Goal: Task Accomplishment & Management: Complete application form

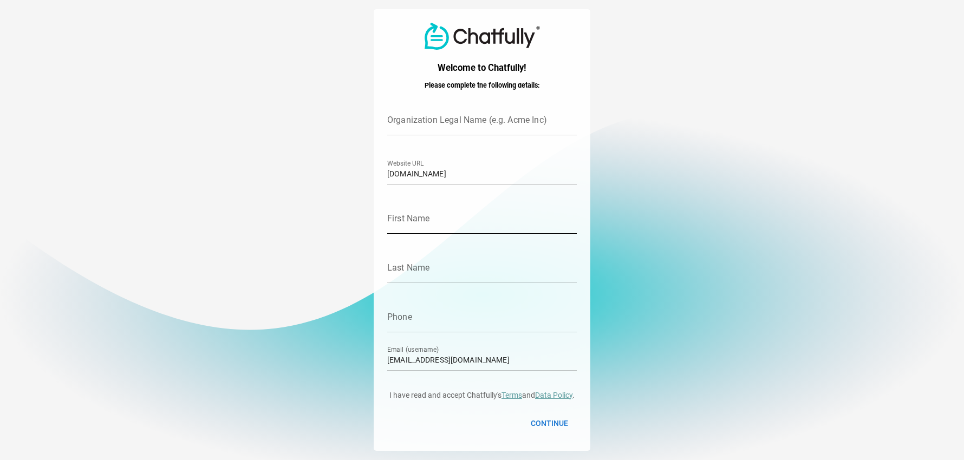
click at [463, 217] on input "First Name" at bounding box center [481, 219] width 189 height 30
type input "IKENNA"
type input "Kind Kind Project"
type input "Emezi"
type input "9163079735"
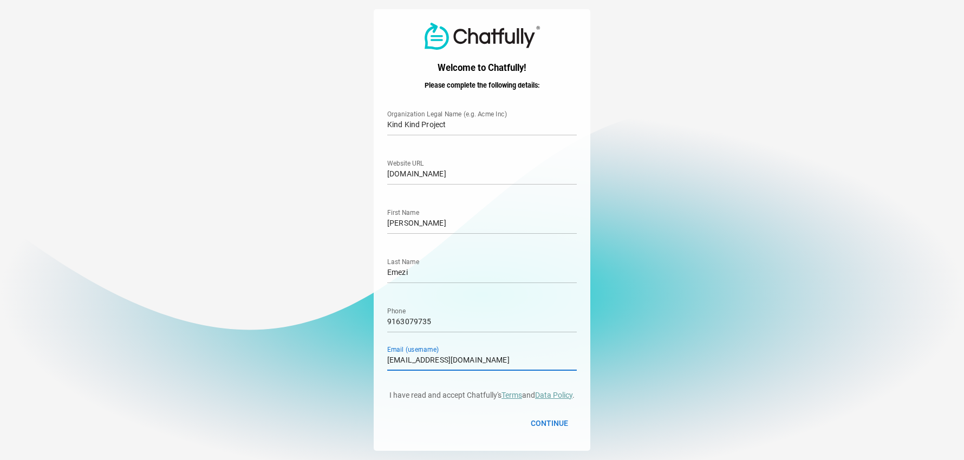
click at [474, 363] on input "[EMAIL_ADDRESS][DOMAIN_NAME]" at bounding box center [481, 356] width 189 height 30
type input "t"
type input "onetimeair@gmail.com"
click at [455, 129] on input "Kind Kind Project" at bounding box center [481, 120] width 189 height 30
click at [462, 121] on input "Kind Kind Project" at bounding box center [481, 120] width 189 height 30
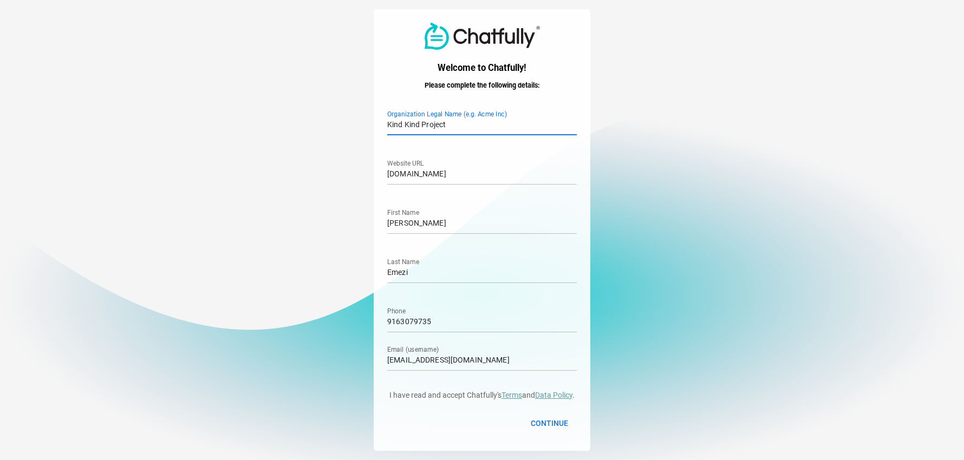
type input "Onetime Air LLC"
click at [508, 176] on input "[DOMAIN_NAME]" at bounding box center [481, 169] width 189 height 30
type input "www.onetimeair.com"
click at [542, 424] on span "Continue" at bounding box center [549, 423] width 37 height 13
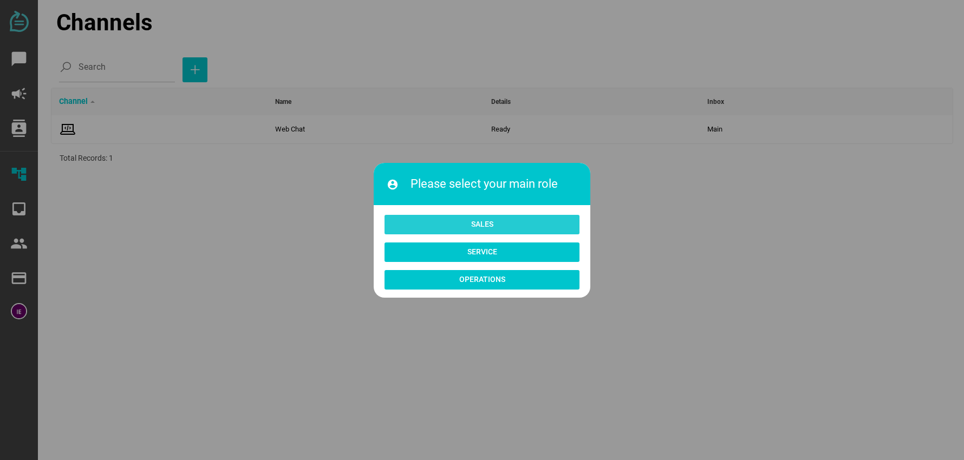
click at [480, 224] on span "Sales" at bounding box center [482, 224] width 22 height 13
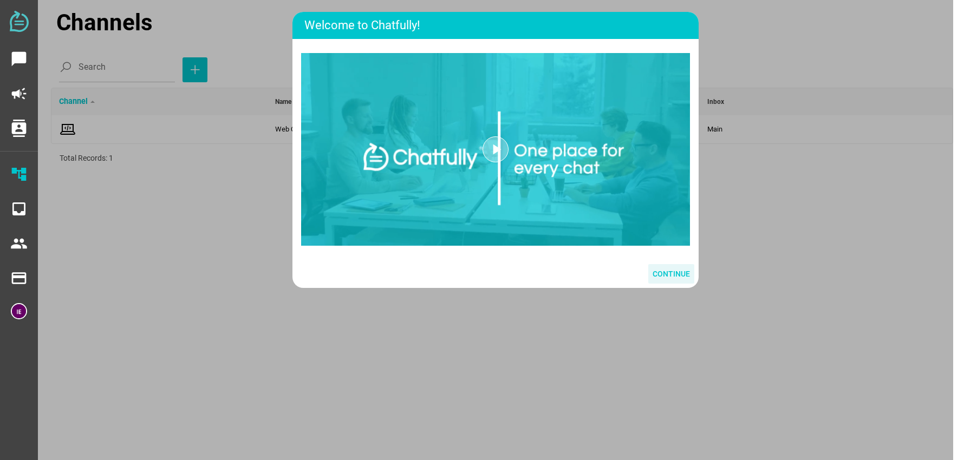
click at [671, 273] on span "Continue" at bounding box center [670, 273] width 37 height 13
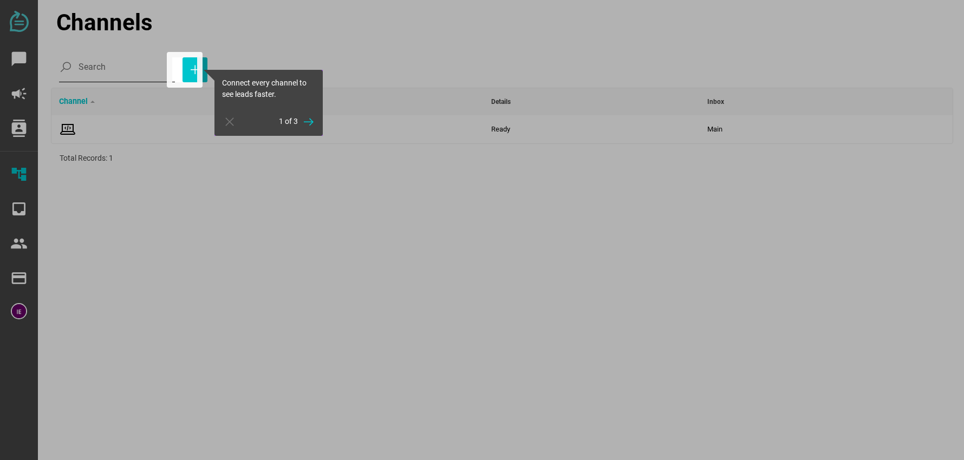
click at [130, 71] on div at bounding box center [86, 230] width 172 height 460
click at [188, 70] on icon "button" at bounding box center [194, 69] width 13 height 13
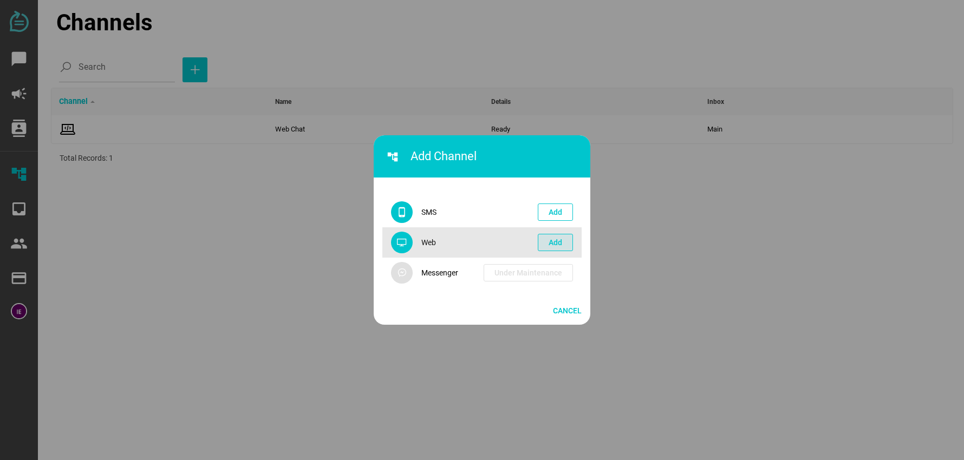
click at [557, 239] on span "Add" at bounding box center [555, 242] width 14 height 13
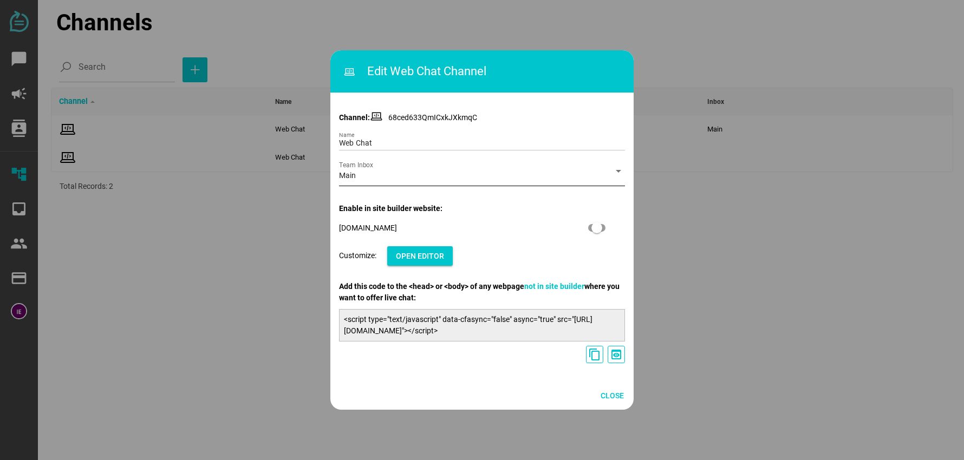
click at [610, 173] on div "arrow_drop_down" at bounding box center [614, 171] width 19 height 30
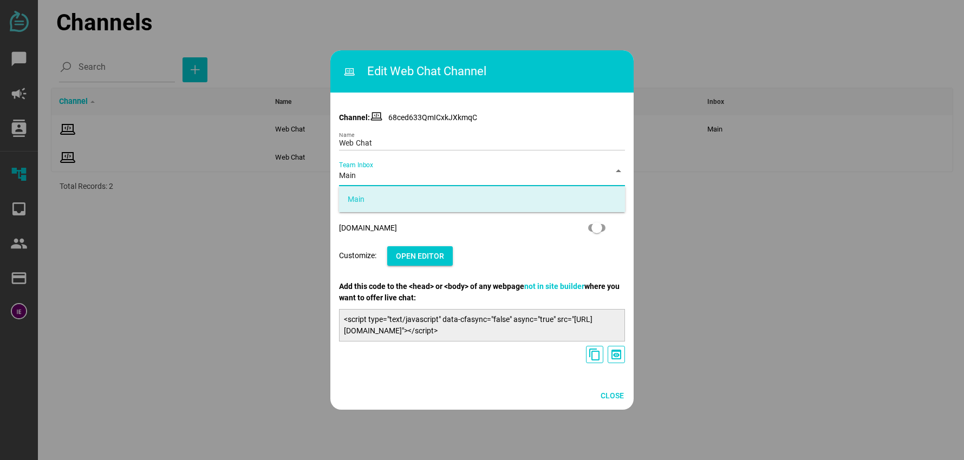
click at [138, 224] on div at bounding box center [482, 230] width 964 height 460
click at [594, 392] on div "Close" at bounding box center [481, 396] width 303 height 28
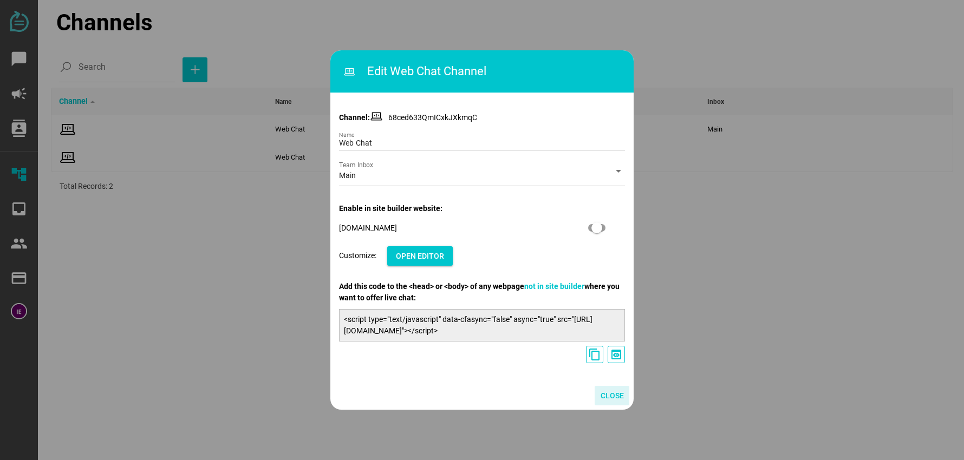
drag, startPoint x: 612, startPoint y: 396, endPoint x: 605, endPoint y: 397, distance: 7.2
click at [605, 397] on span "Close" at bounding box center [611, 395] width 23 height 13
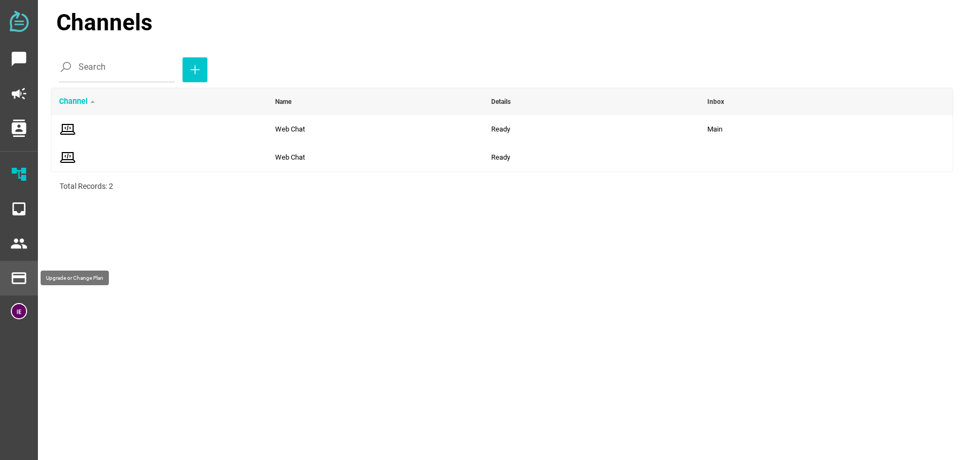
click at [15, 61] on icon "chat_bubble" at bounding box center [18, 58] width 17 height 17
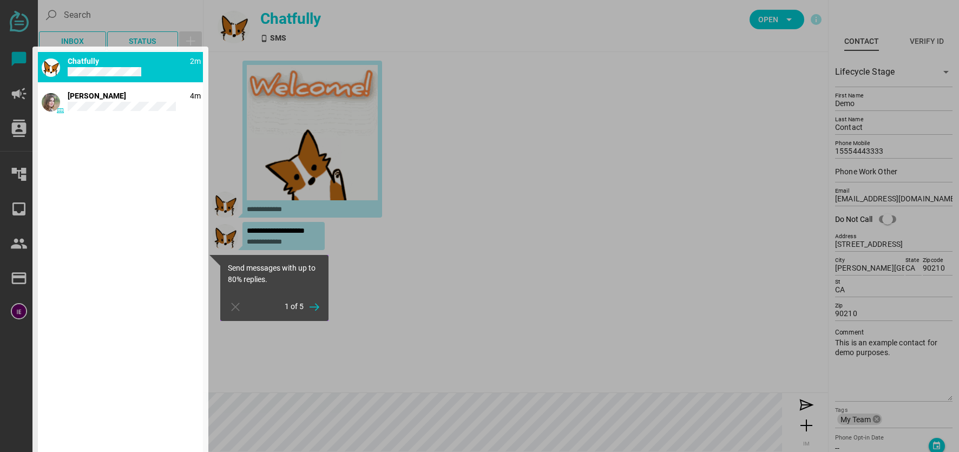
click at [16, 92] on div at bounding box center [19, 226] width 38 height 452
click at [18, 94] on div at bounding box center [19, 226] width 38 height 452
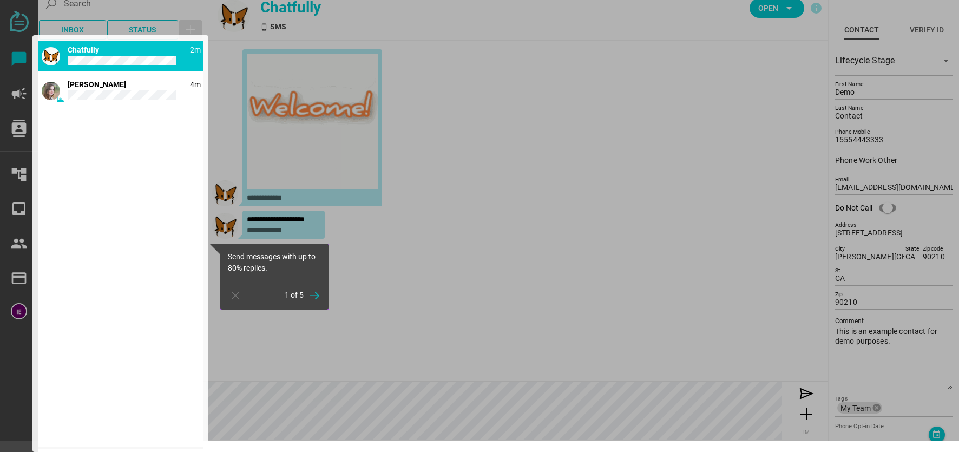
click at [316, 297] on icon "button" at bounding box center [314, 295] width 13 height 13
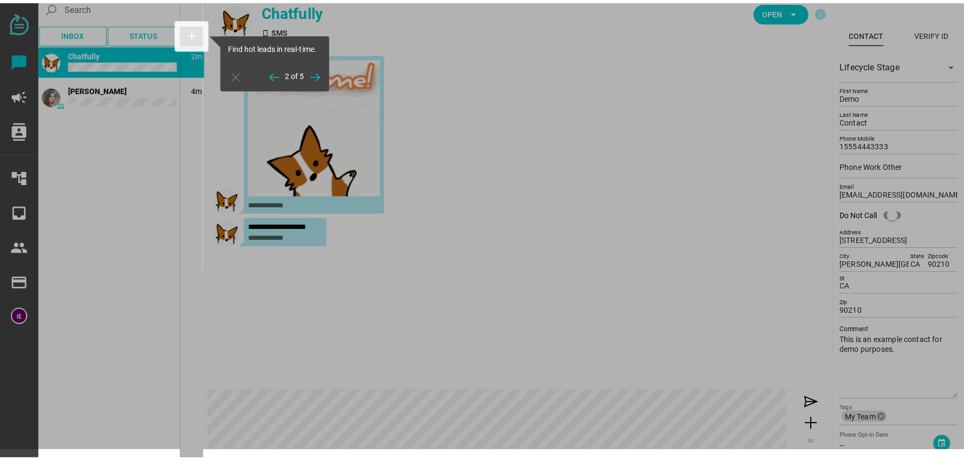
scroll to position [0, 0]
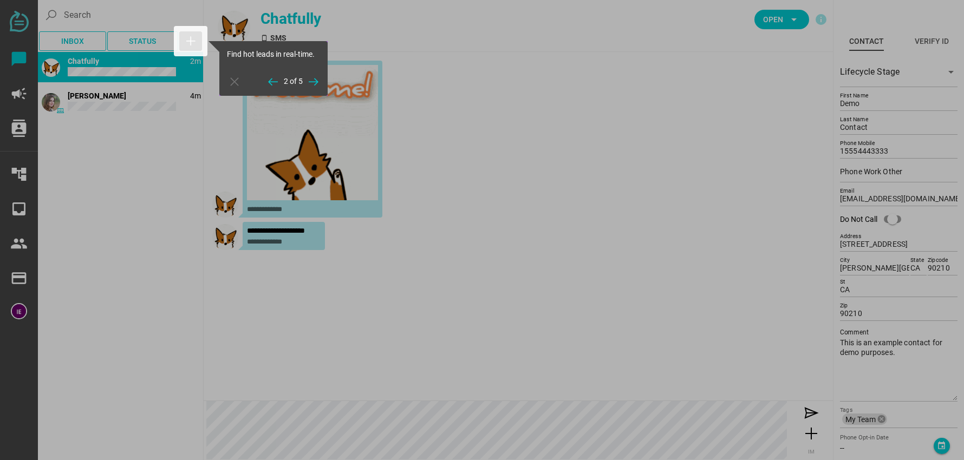
click at [315, 80] on icon "button" at bounding box center [313, 81] width 13 height 13
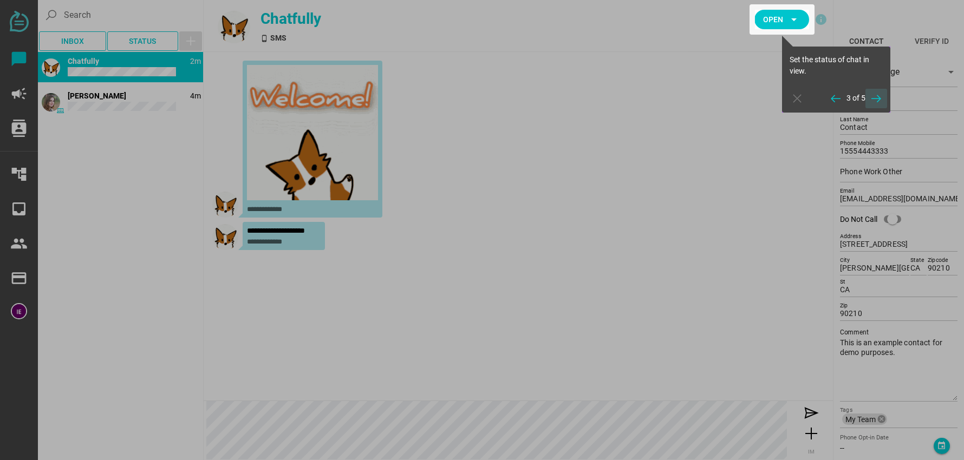
click at [876, 99] on icon "button" at bounding box center [875, 98] width 13 height 13
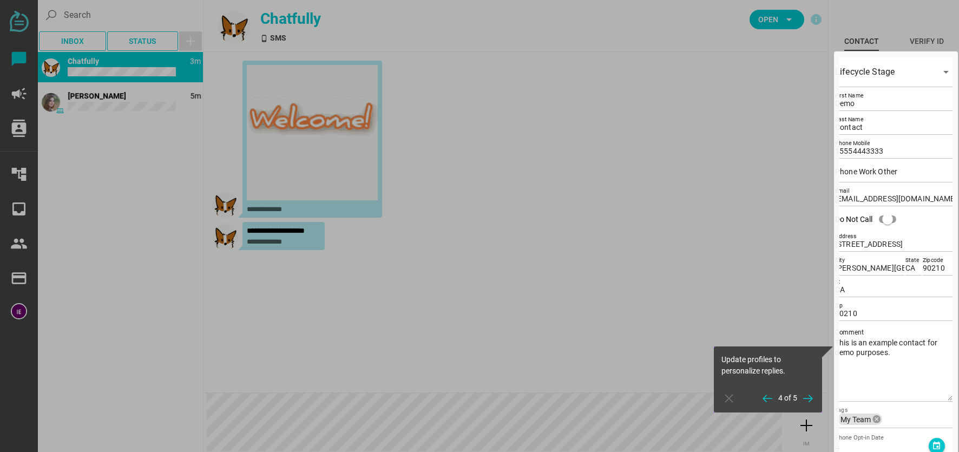
click at [808, 398] on icon "button" at bounding box center [808, 398] width 13 height 13
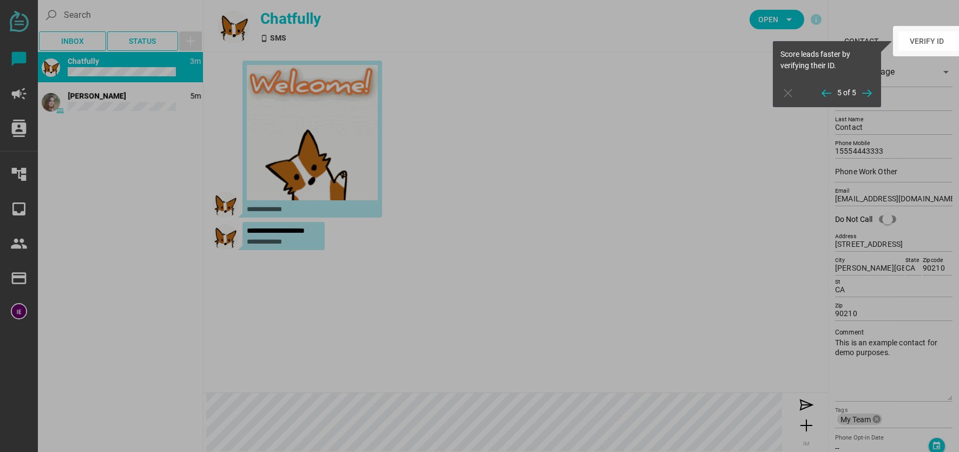
click at [867, 94] on icon "button" at bounding box center [867, 93] width 13 height 13
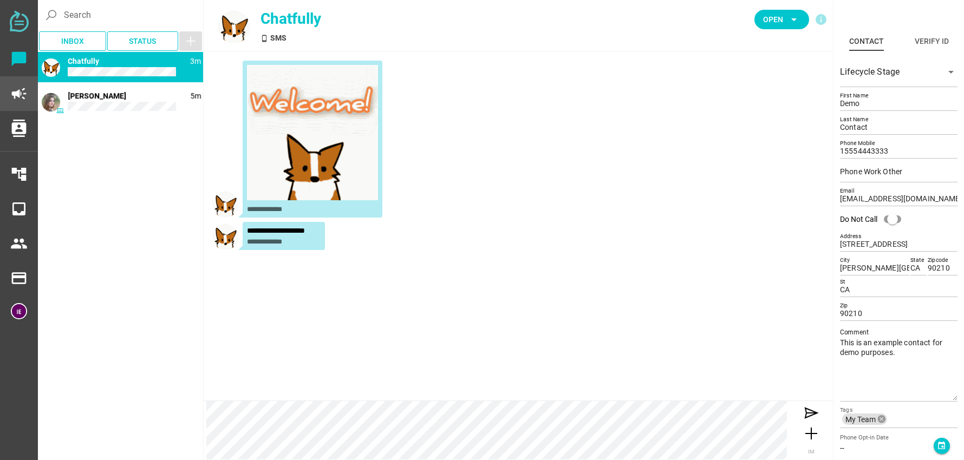
click at [18, 93] on icon "campaign" at bounding box center [18, 93] width 17 height 17
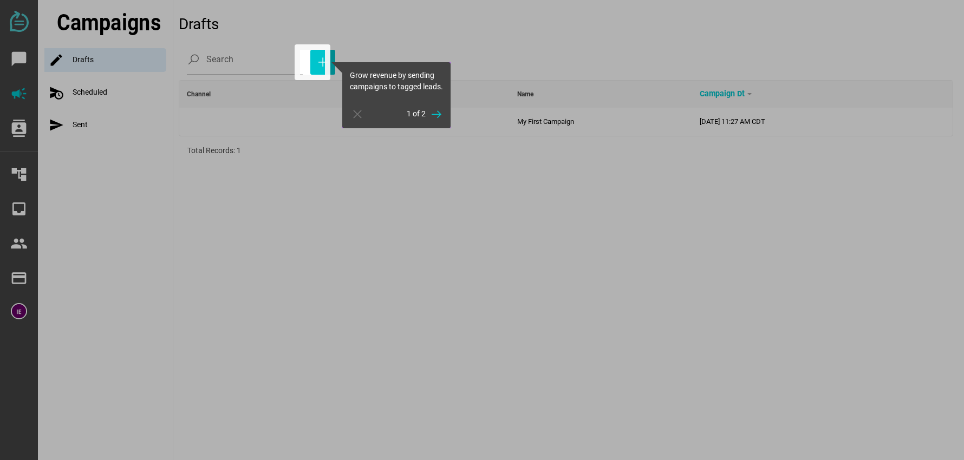
click at [14, 129] on div at bounding box center [150, 230] width 300 height 460
click at [21, 172] on div at bounding box center [150, 230] width 300 height 460
click at [432, 121] on icon "button" at bounding box center [436, 114] width 13 height 13
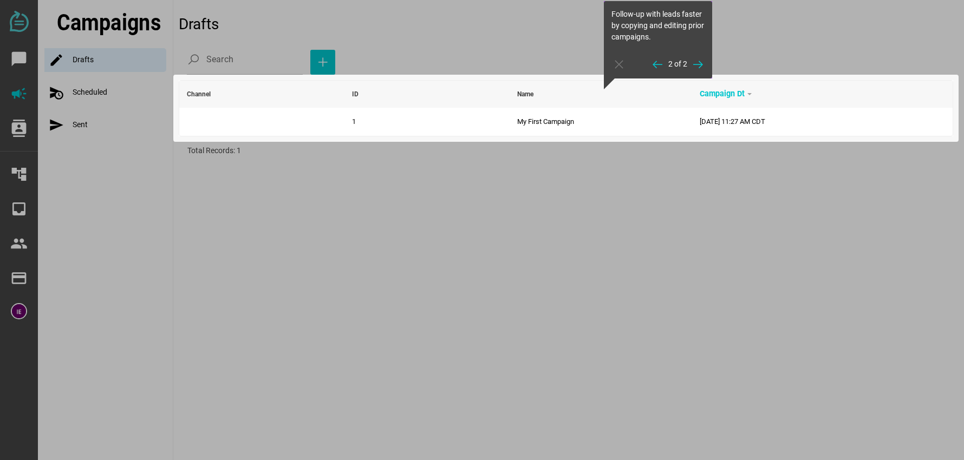
click at [697, 64] on icon "button" at bounding box center [697, 64] width 13 height 13
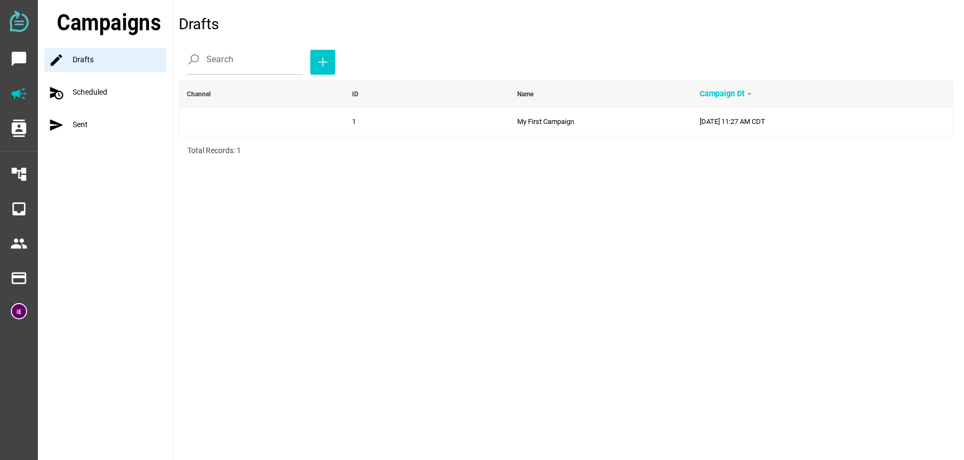
click at [20, 131] on icon "contacts" at bounding box center [18, 128] width 17 height 17
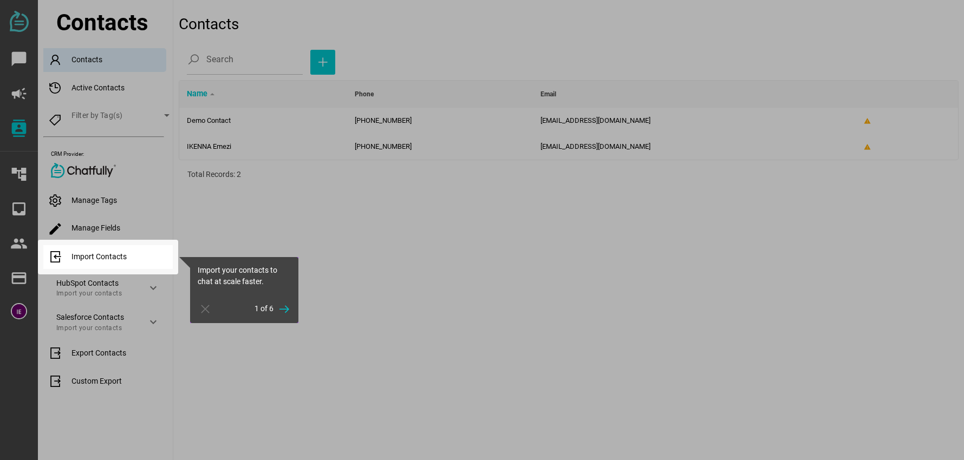
click at [284, 308] on icon "button" at bounding box center [284, 309] width 13 height 13
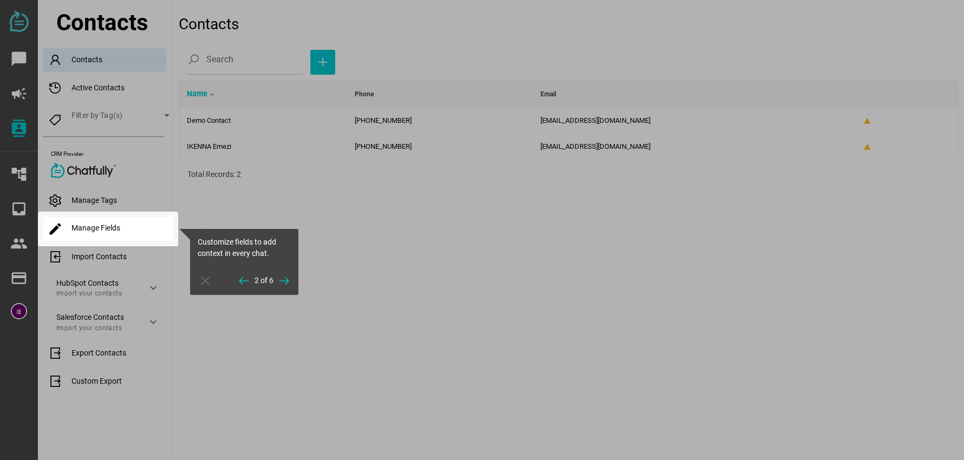
click at [286, 282] on icon "button" at bounding box center [284, 280] width 13 height 13
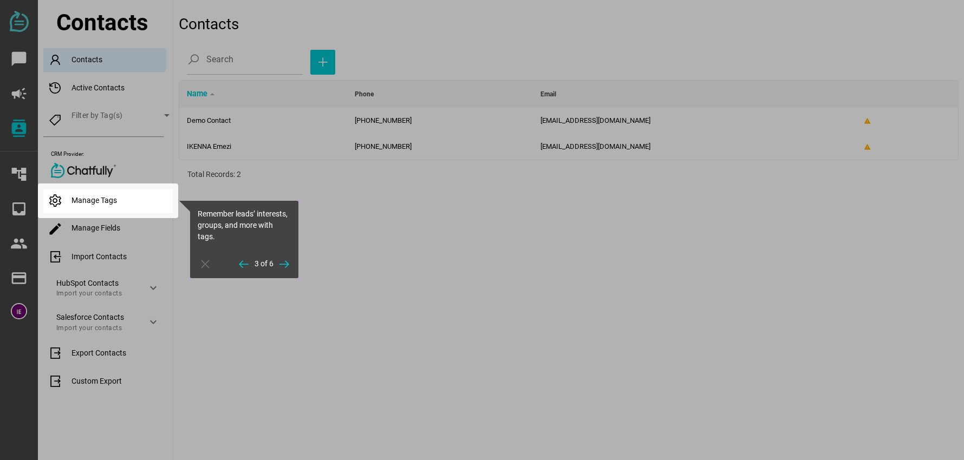
click at [242, 265] on icon "button" at bounding box center [243, 264] width 13 height 13
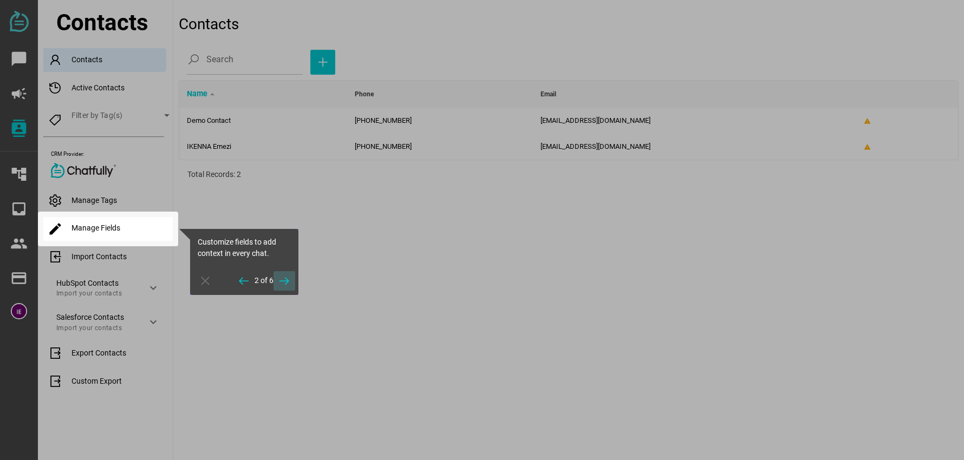
drag, startPoint x: 295, startPoint y: 292, endPoint x: 288, endPoint y: 284, distance: 10.4
click at [288, 284] on icon "button" at bounding box center [284, 280] width 13 height 13
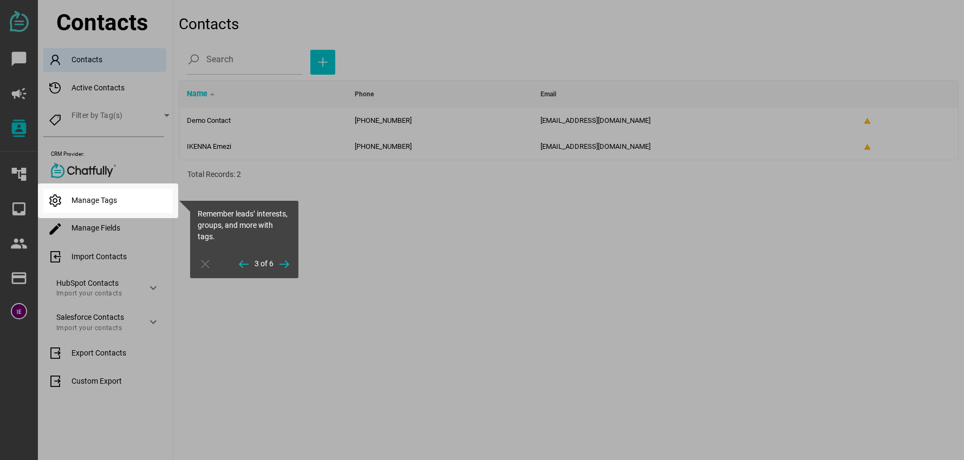
click at [289, 267] on icon "button" at bounding box center [284, 264] width 13 height 13
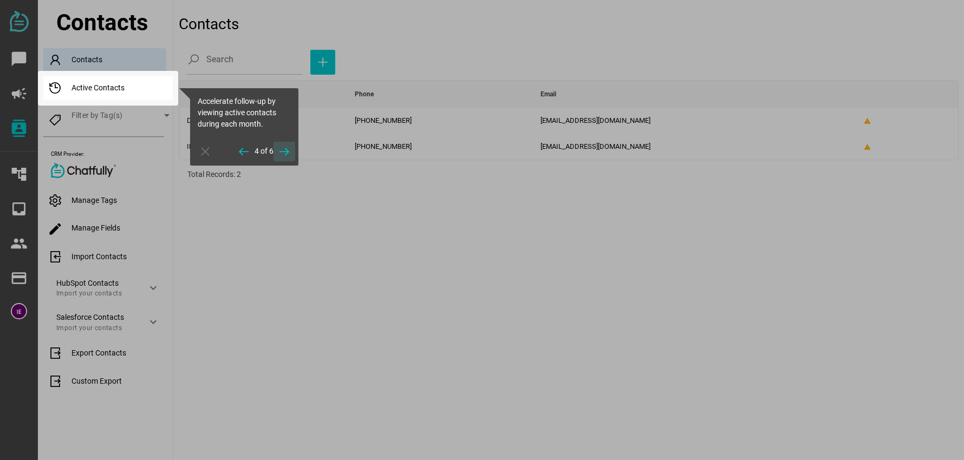
click at [284, 149] on icon "button" at bounding box center [284, 151] width 13 height 13
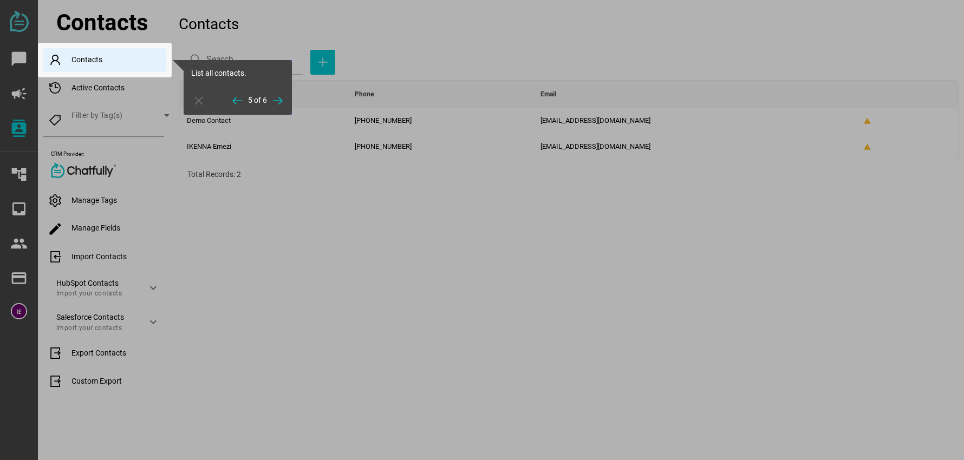
click at [278, 100] on icon "button" at bounding box center [277, 100] width 13 height 13
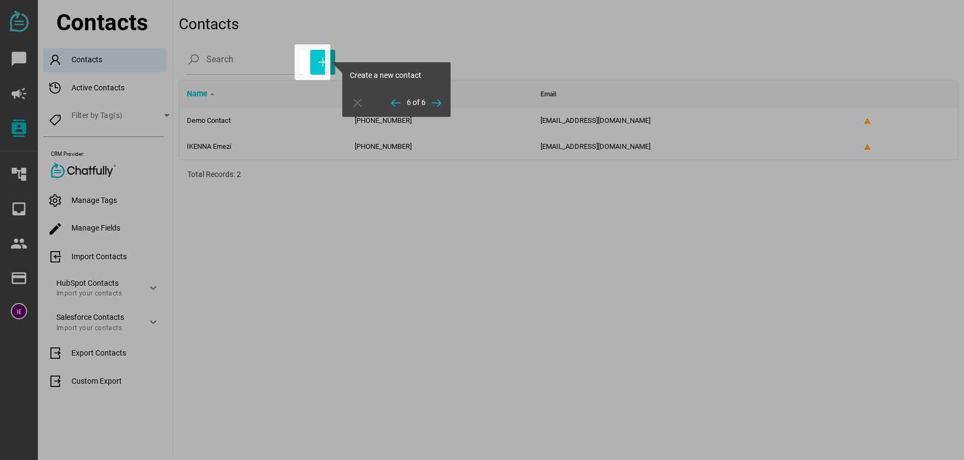
click at [437, 101] on icon "button" at bounding box center [436, 102] width 13 height 13
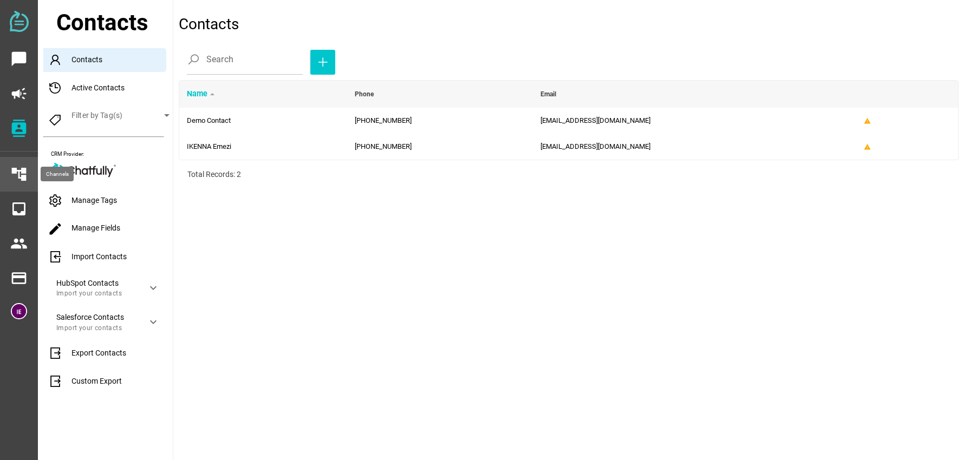
click at [17, 172] on icon "account_tree" at bounding box center [18, 174] width 17 height 17
